Goal: Check status: Check status

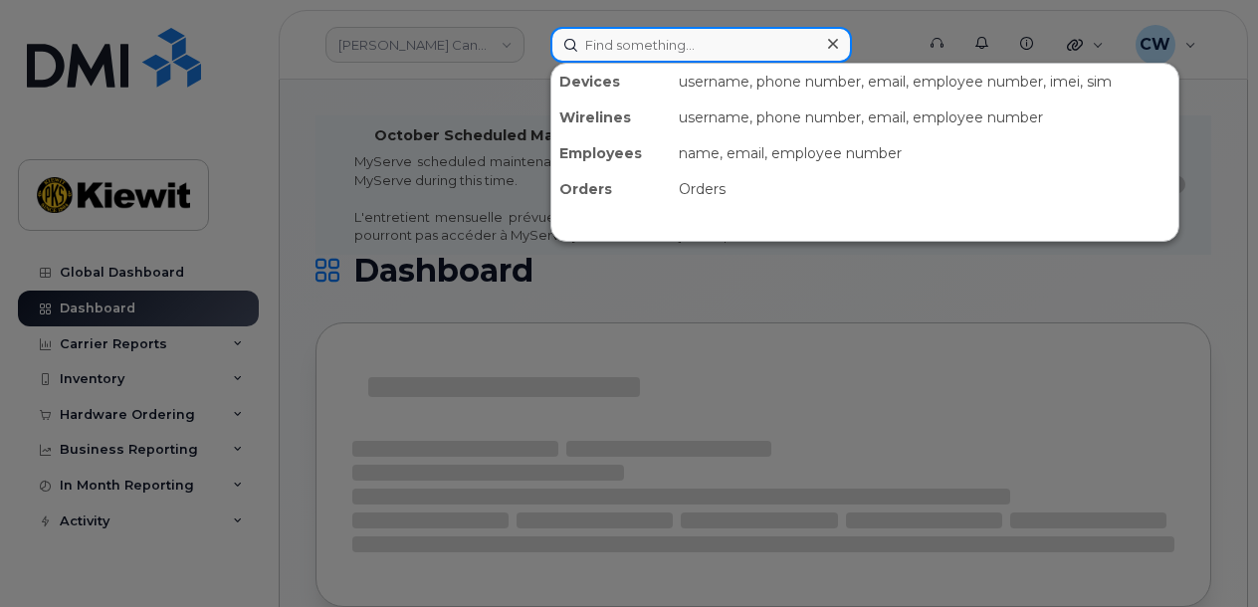
click at [610, 45] on input at bounding box center [701, 45] width 302 height 36
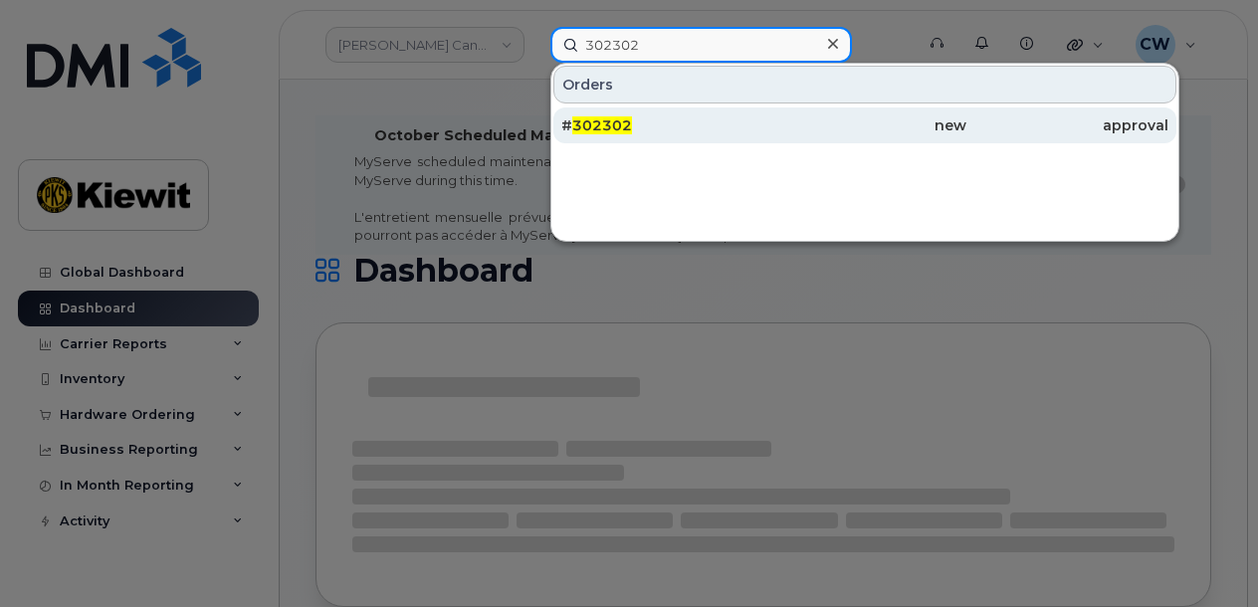
type input "302302"
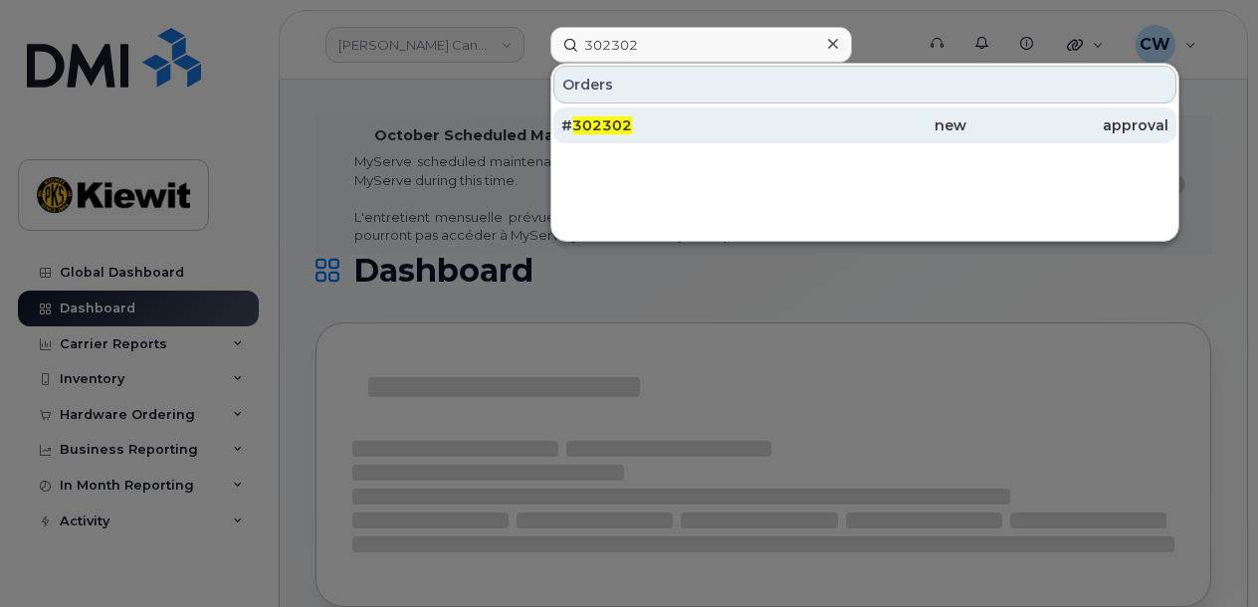
click at [649, 138] on div "# 302302" at bounding box center [662, 126] width 202 height 36
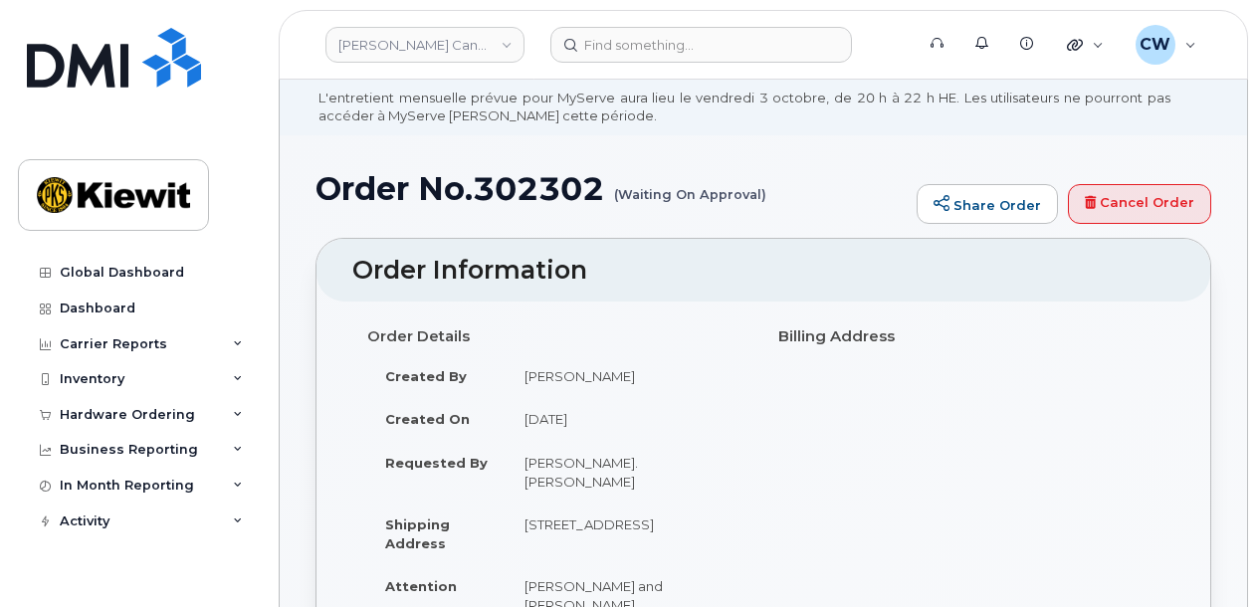
scroll to position [132, 0]
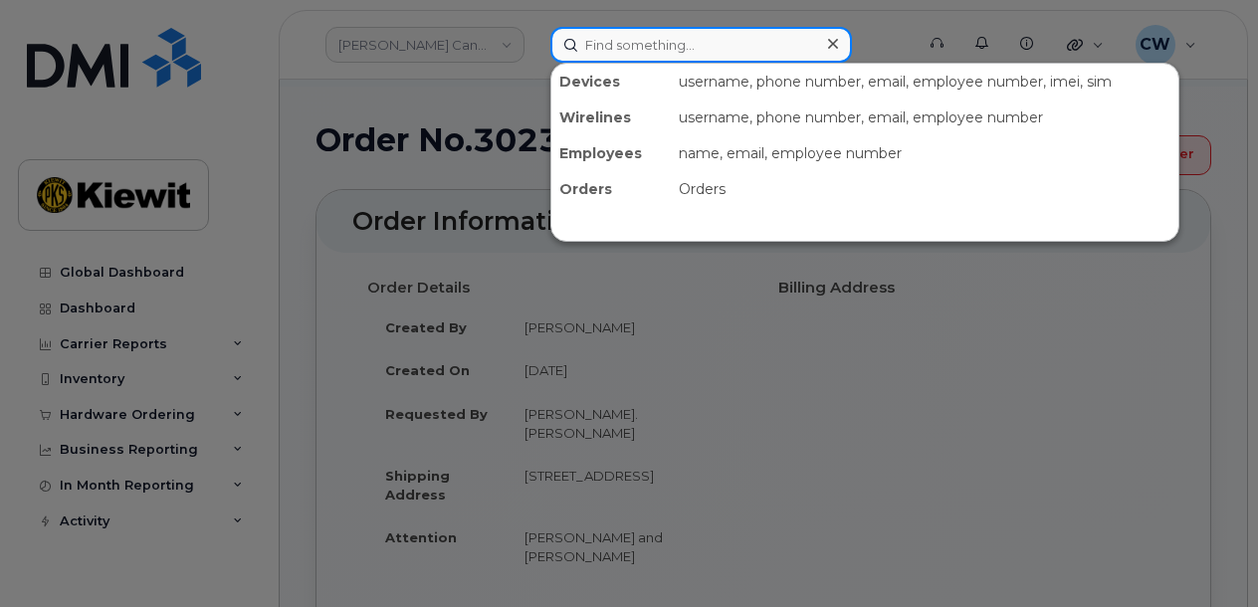
click at [684, 39] on input at bounding box center [701, 45] width 302 height 36
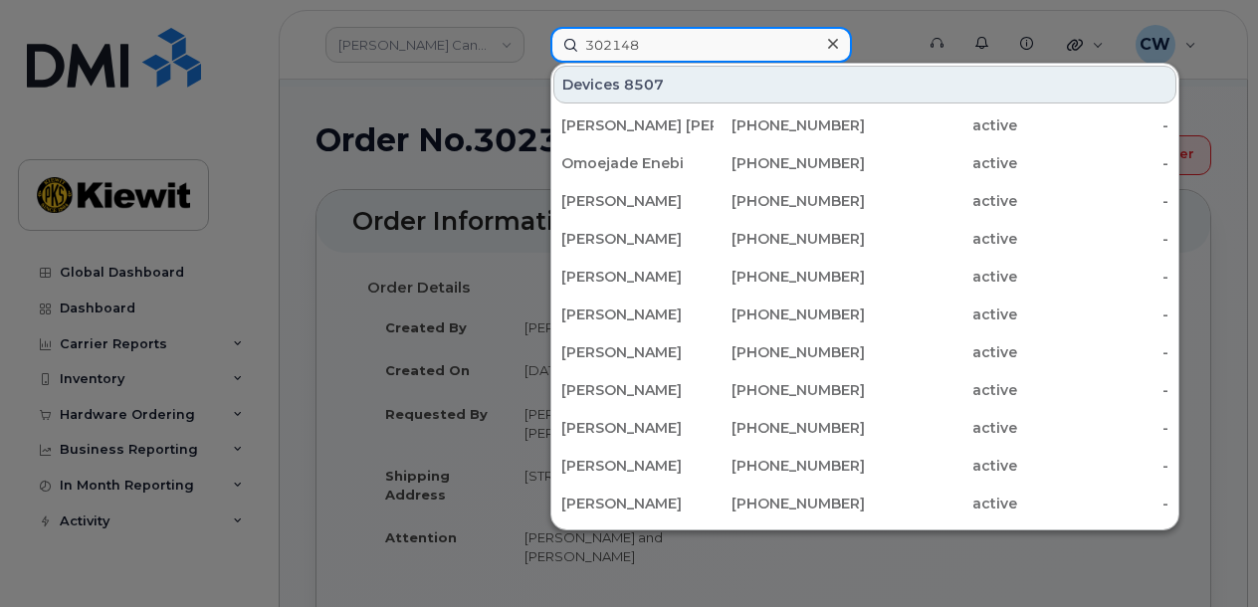
type input "302148"
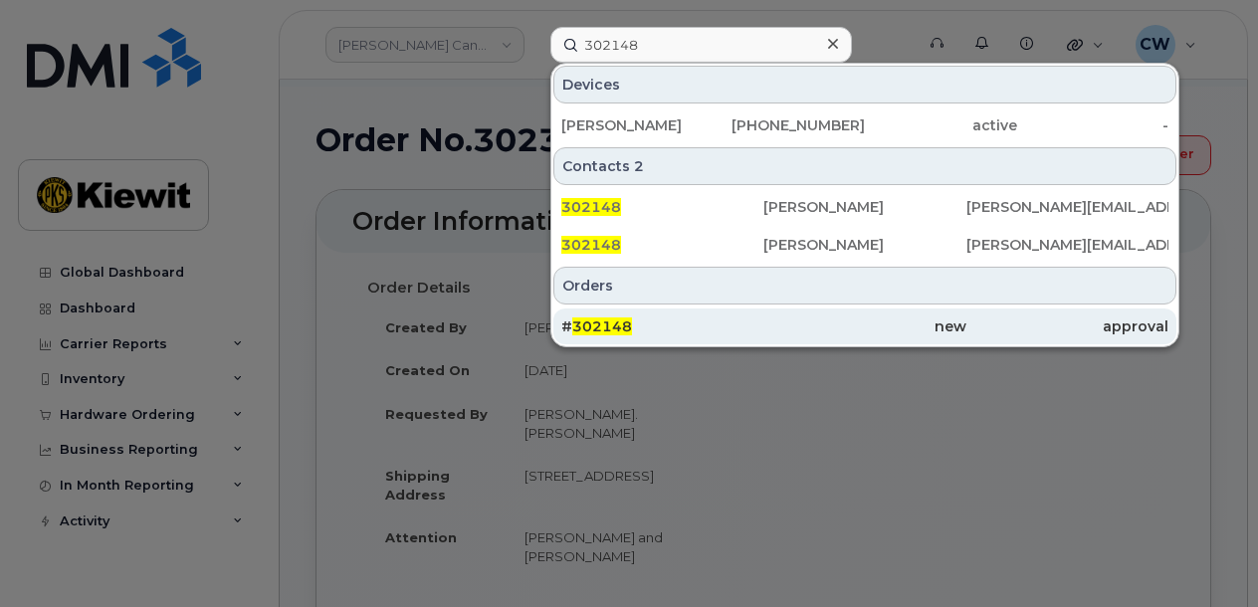
click at [618, 320] on span "302148" at bounding box center [602, 327] width 60 height 18
click at [726, 327] on div "# 302148" at bounding box center [662, 327] width 202 height 20
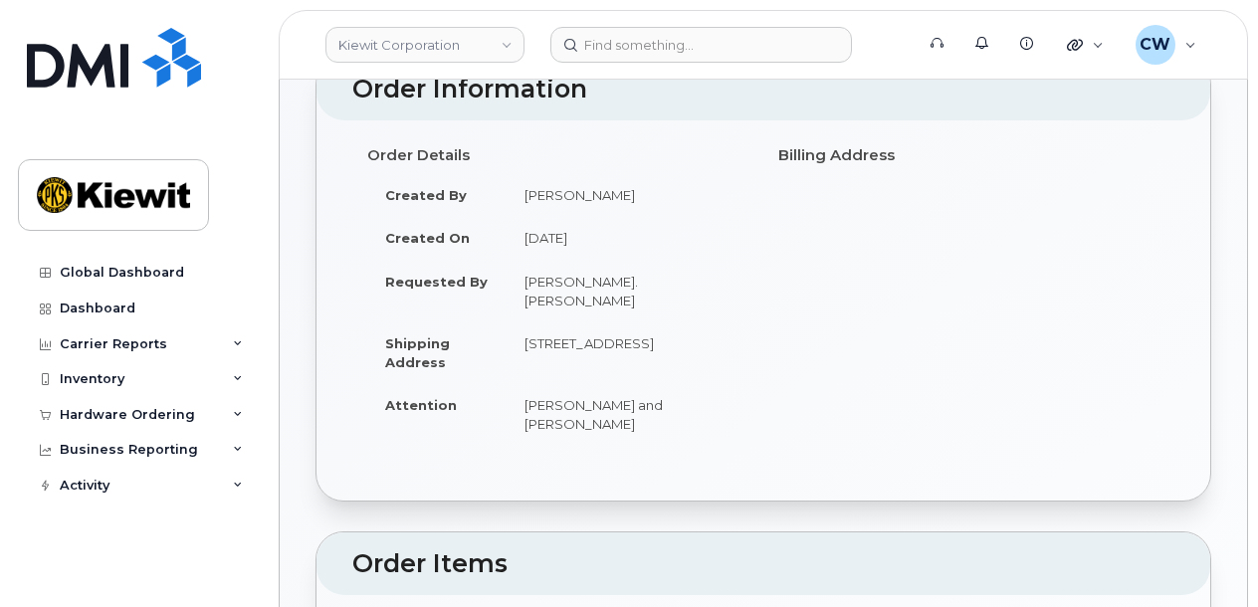
scroll to position [404, 0]
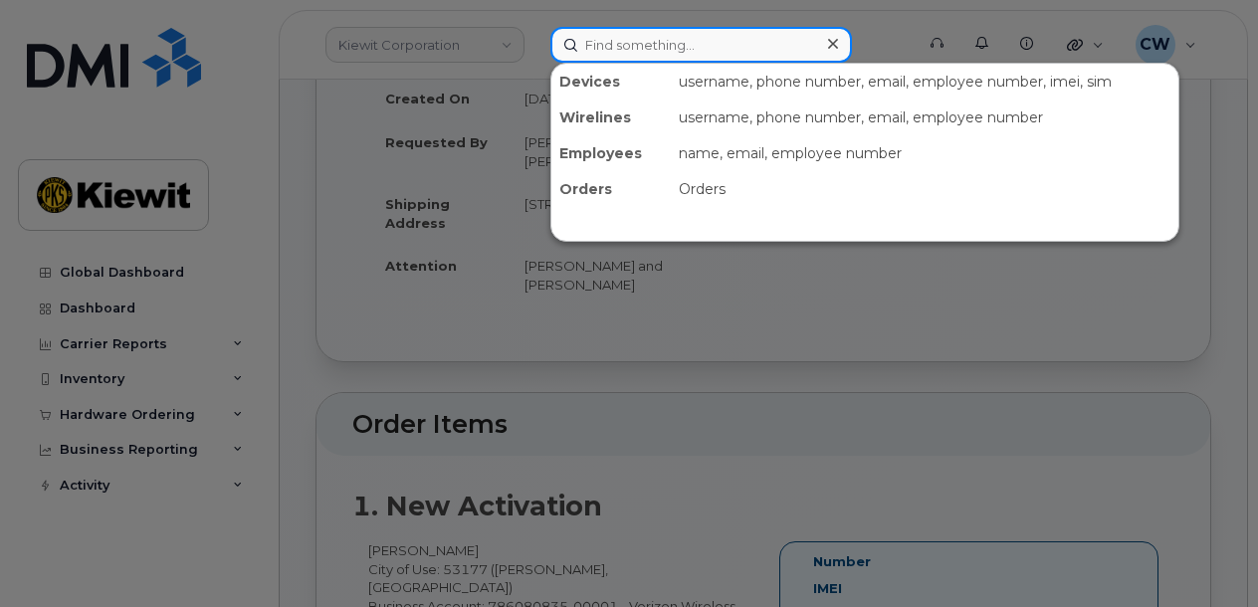
click at [649, 45] on input at bounding box center [701, 45] width 302 height 36
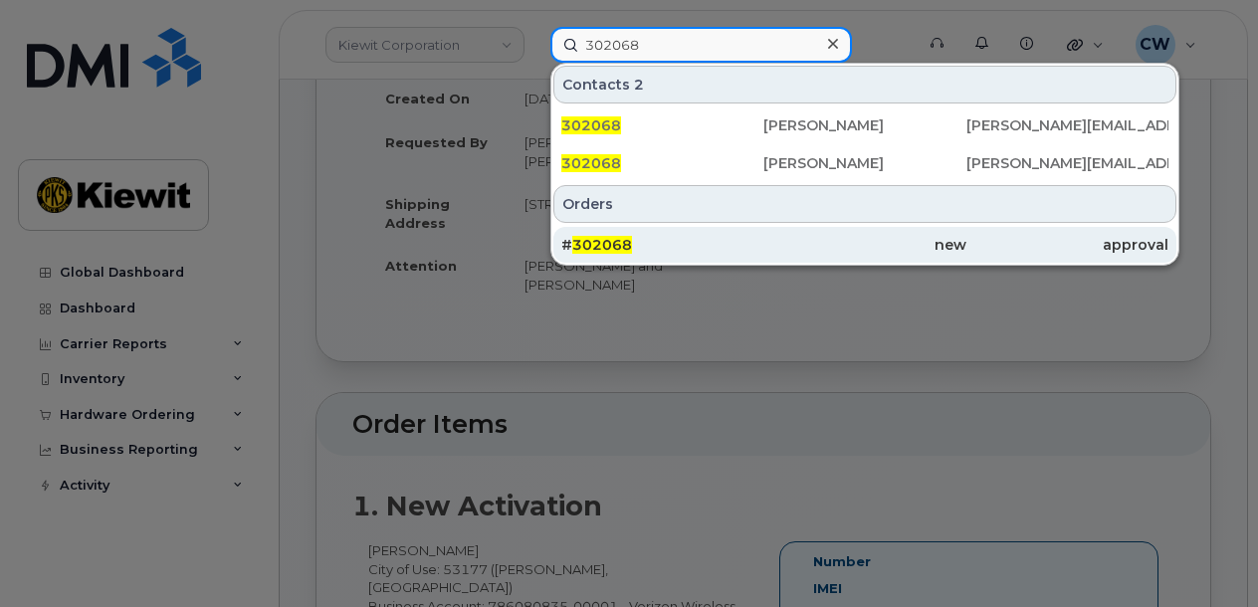
type input "302068"
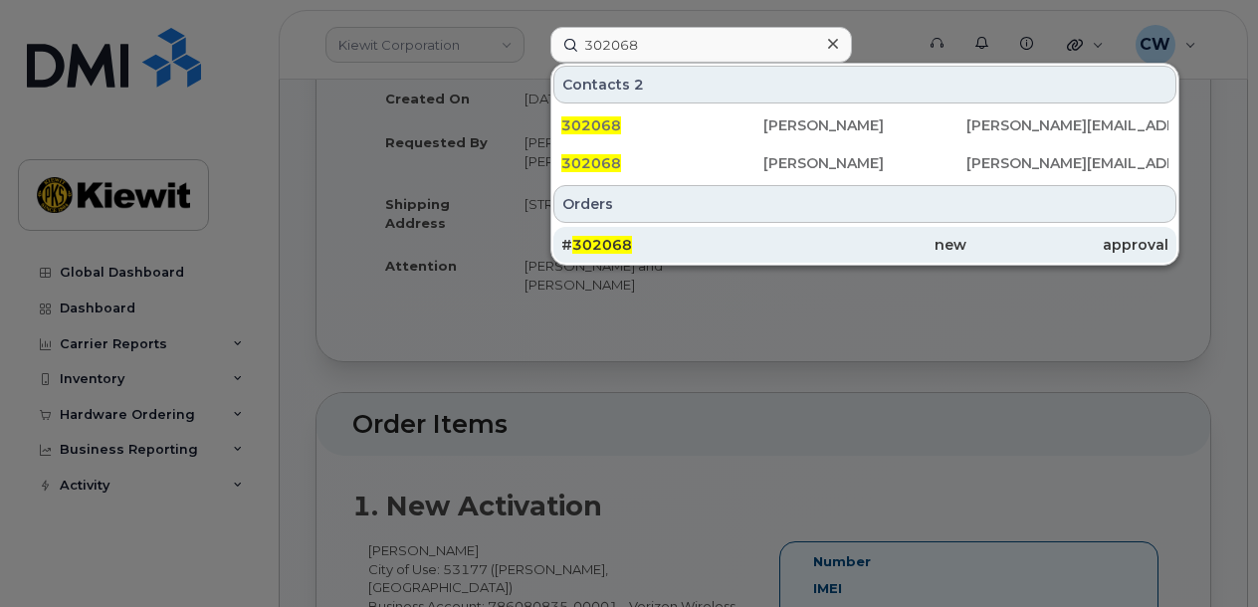
click at [632, 251] on div "# 302068" at bounding box center [662, 245] width 202 height 20
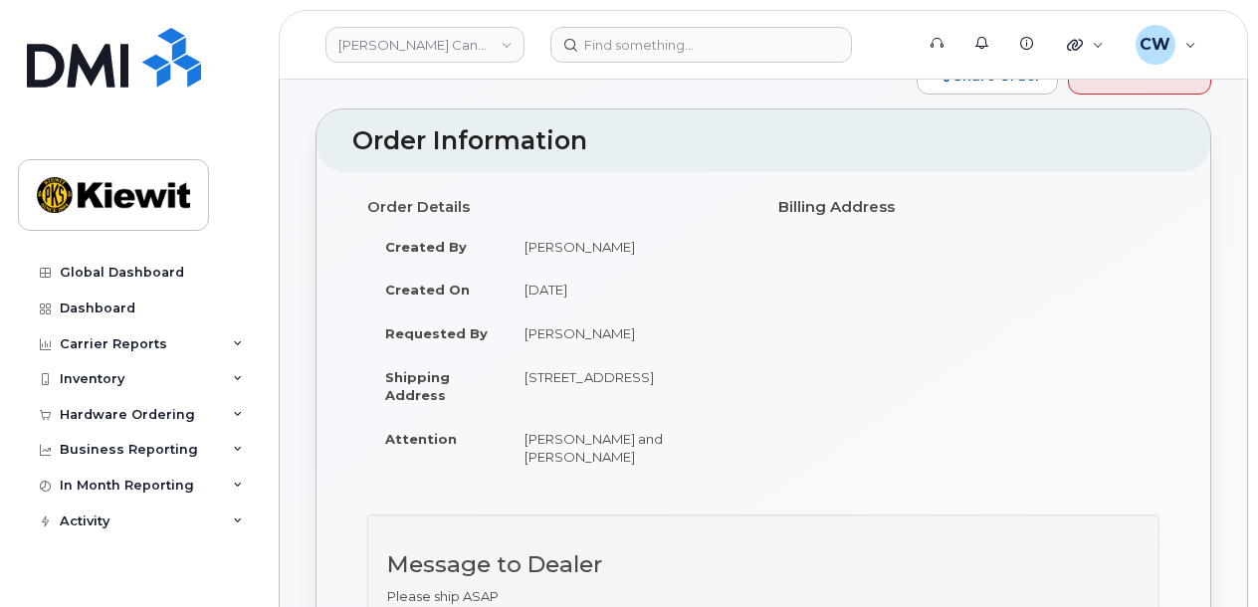
scroll to position [265, 0]
